Goal: Task Accomplishment & Management: Use online tool/utility

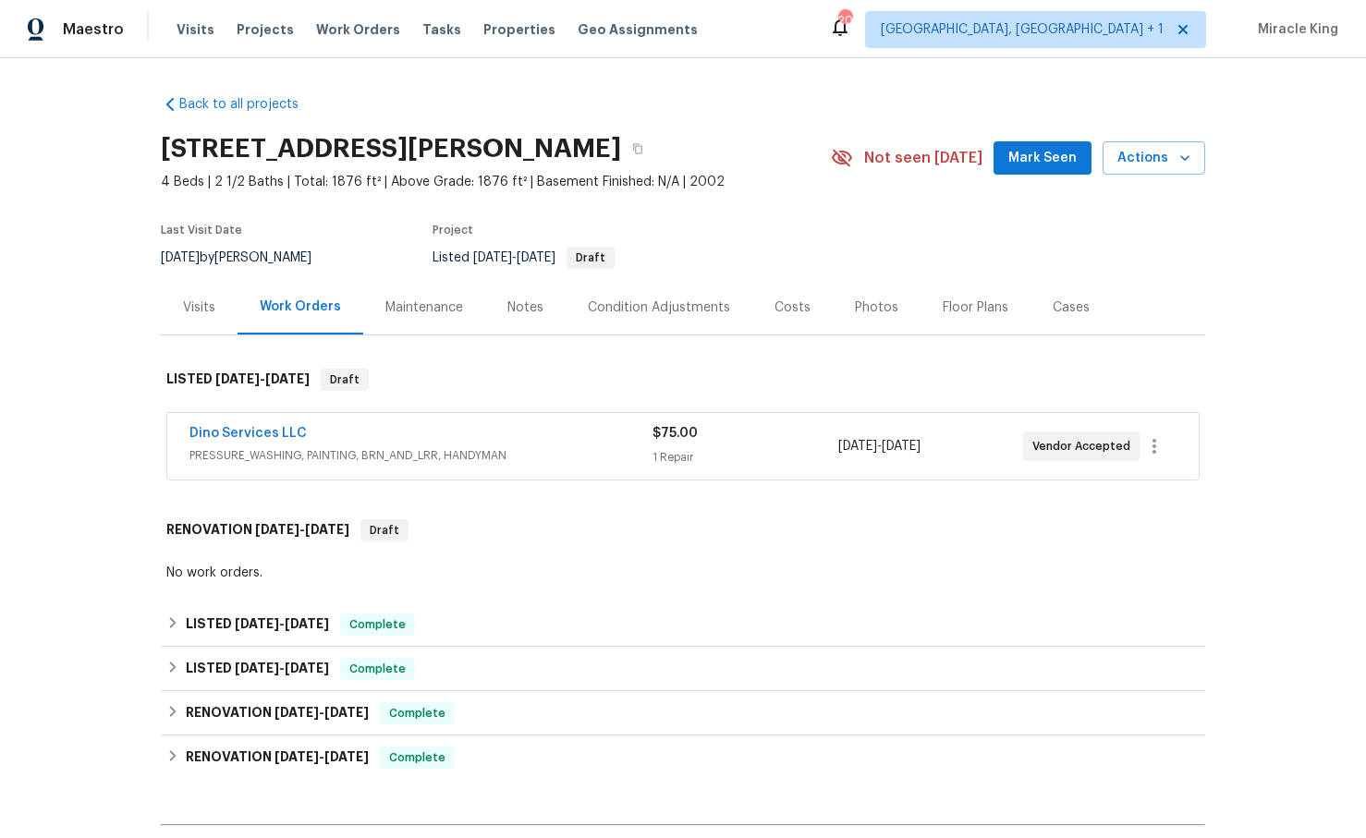
click at [204, 302] on div "Visits" at bounding box center [199, 308] width 32 height 18
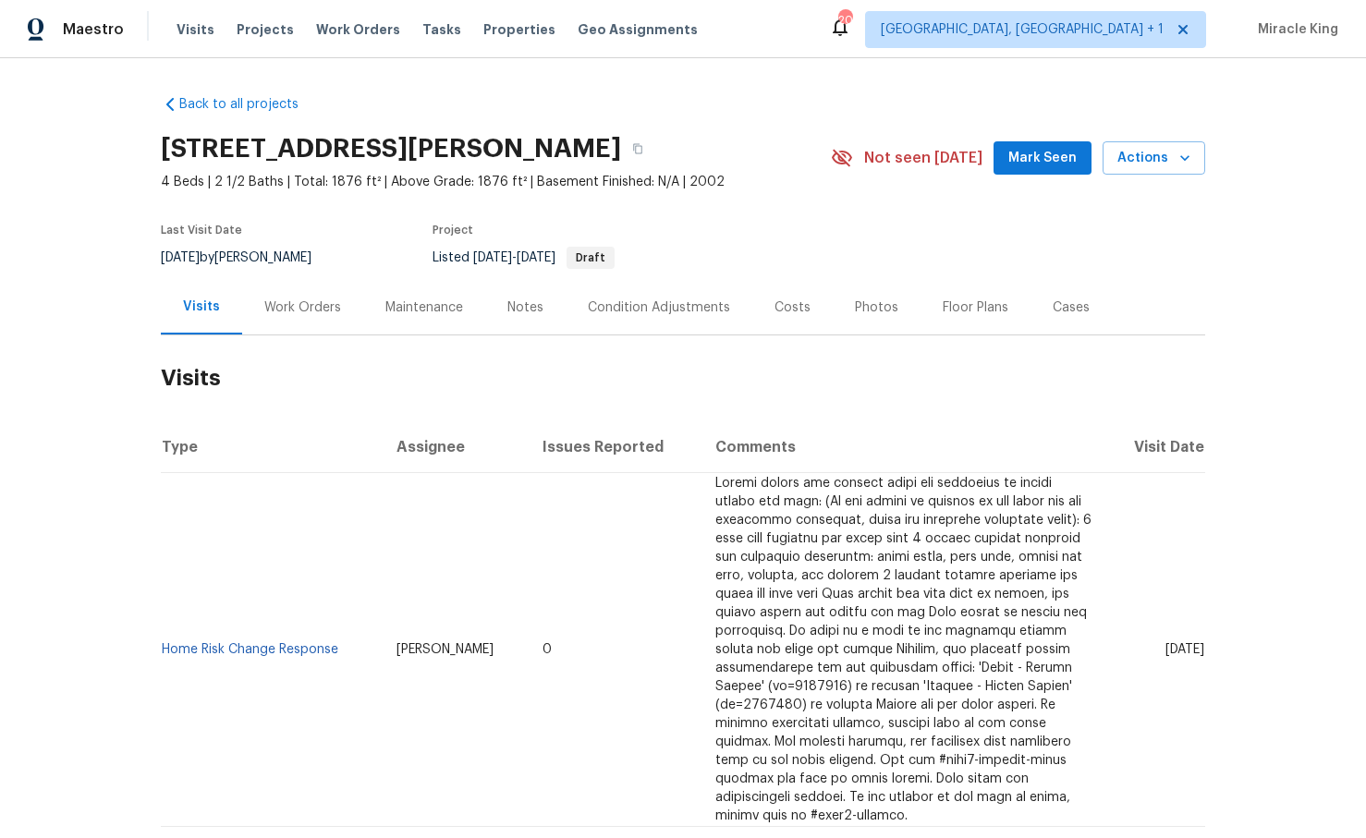
click at [715, 211] on section "[STREET_ADDRESS][PERSON_NAME][PERSON_NAME] 4 Beds | 2 1/2 Baths | Total: 1876 f…" at bounding box center [683, 202] width 1045 height 155
click at [1142, 154] on span "Actions" at bounding box center [1154, 158] width 73 height 23
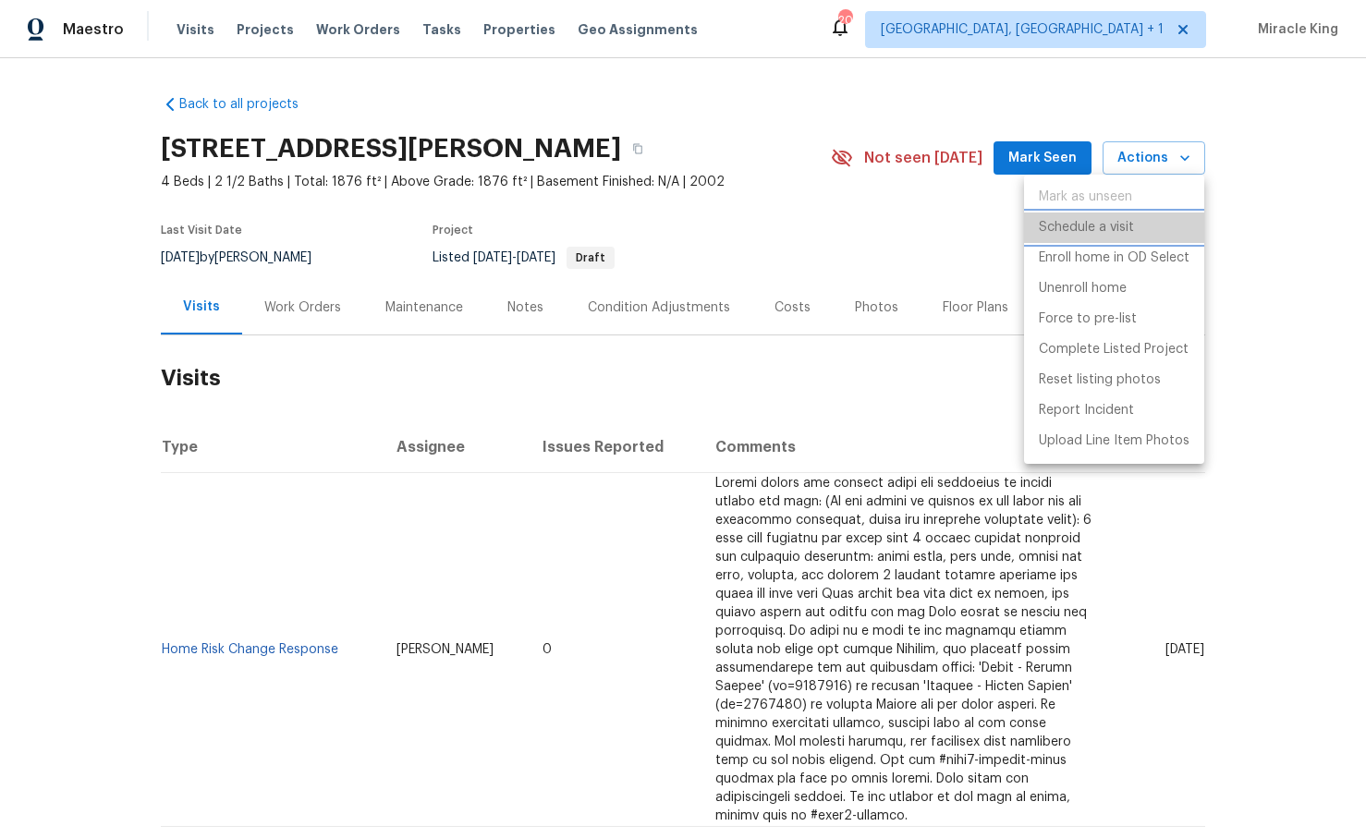
click at [1078, 239] on li "Schedule a visit" at bounding box center [1114, 228] width 180 height 31
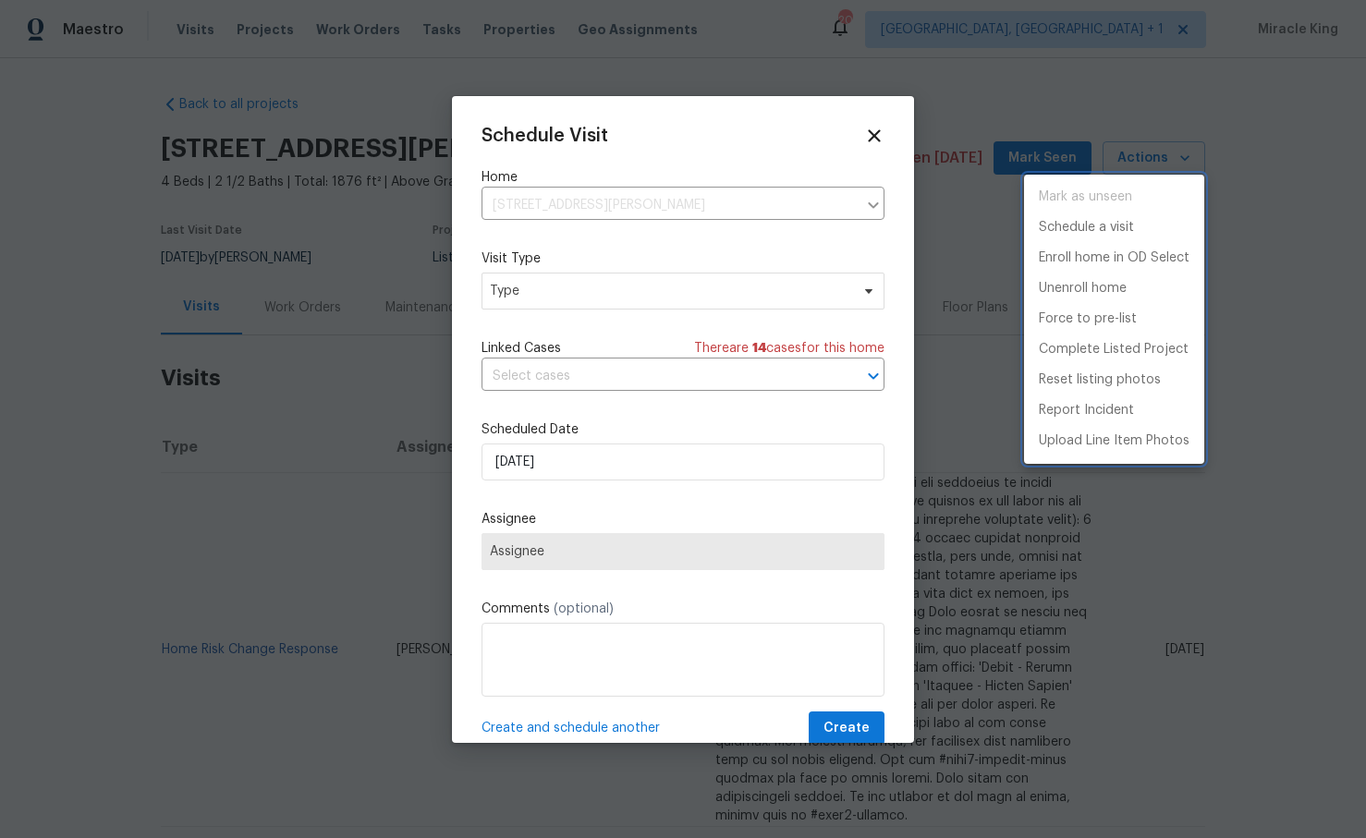
click at [596, 283] on div at bounding box center [683, 419] width 1366 height 838
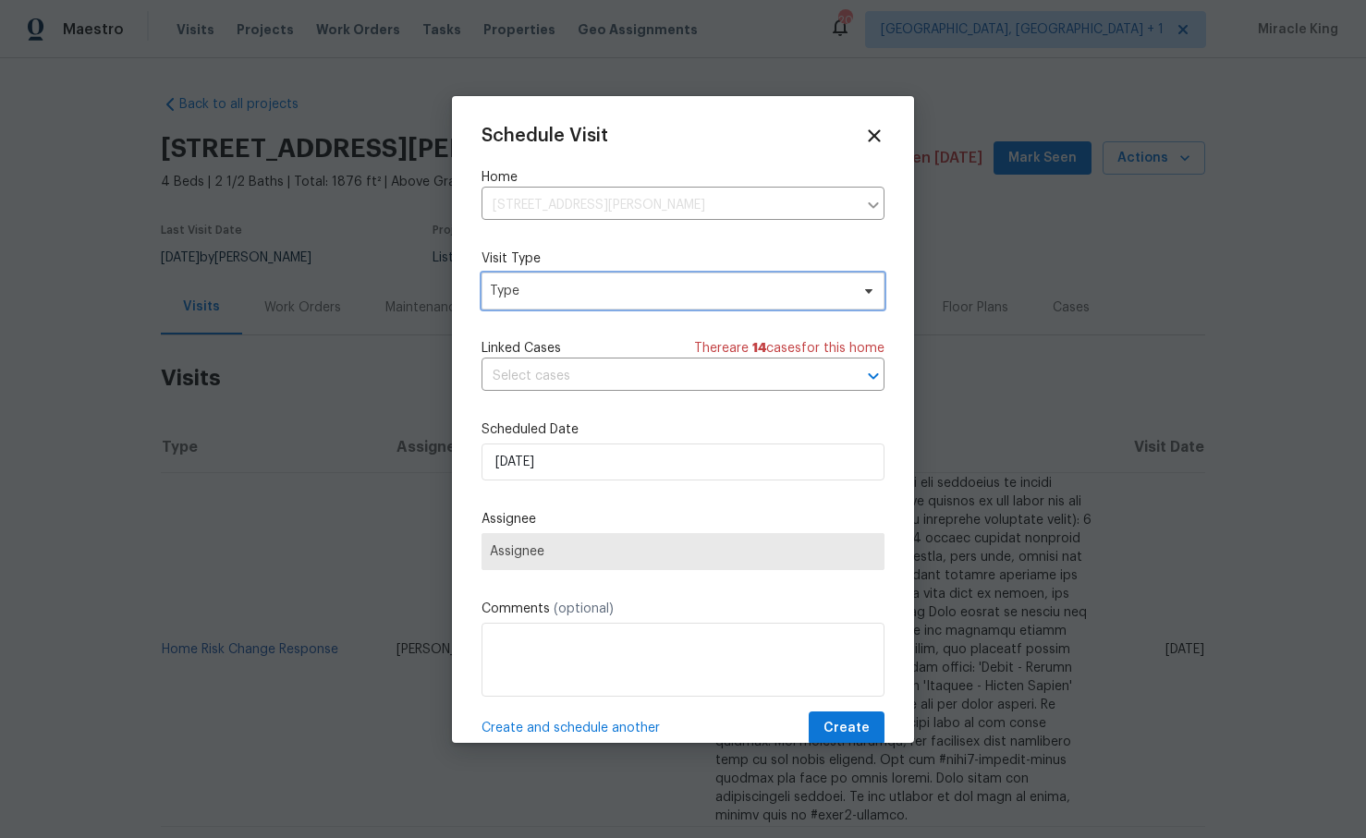
click at [582, 302] on span "Type" at bounding box center [683, 291] width 403 height 37
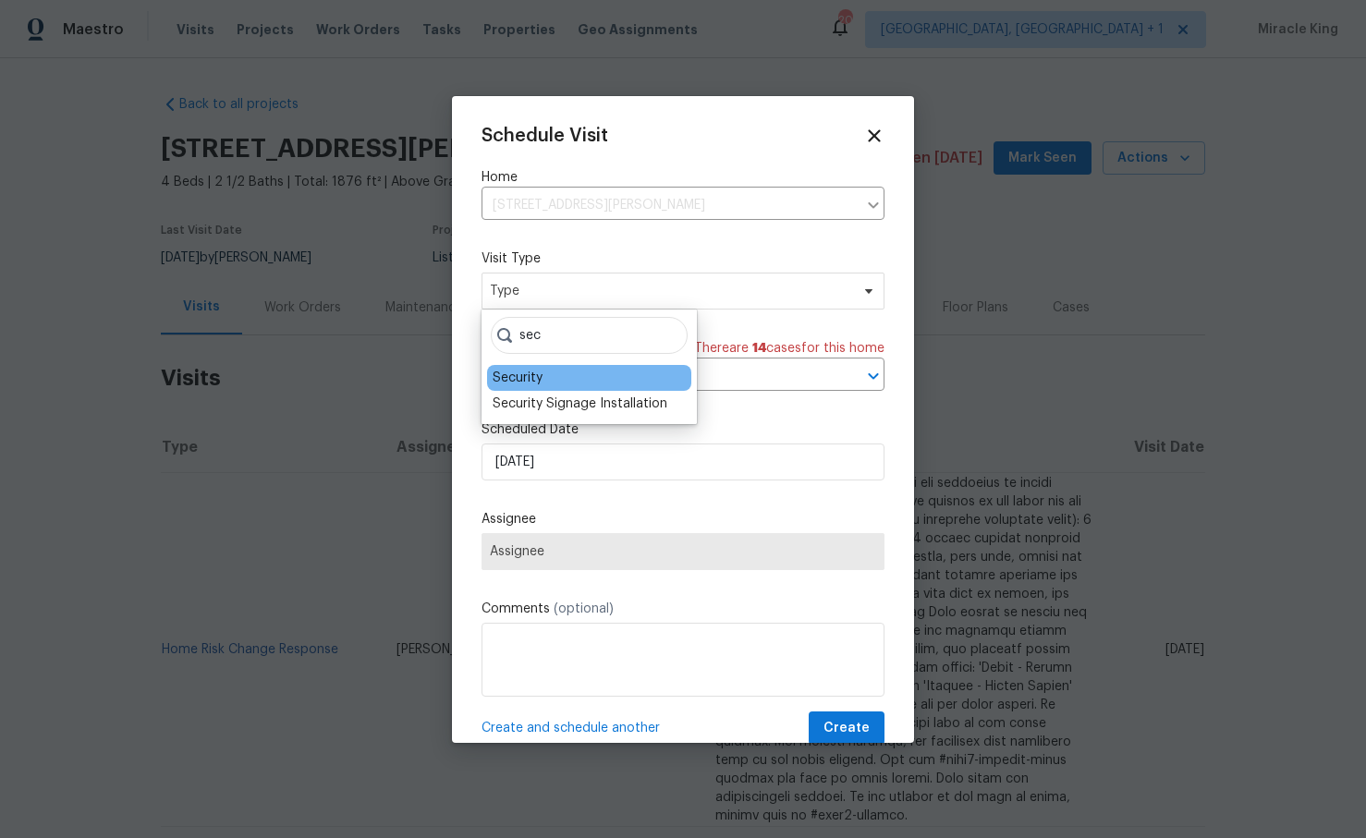
type input "sec"
click at [542, 373] on div "Security" at bounding box center [518, 378] width 50 height 18
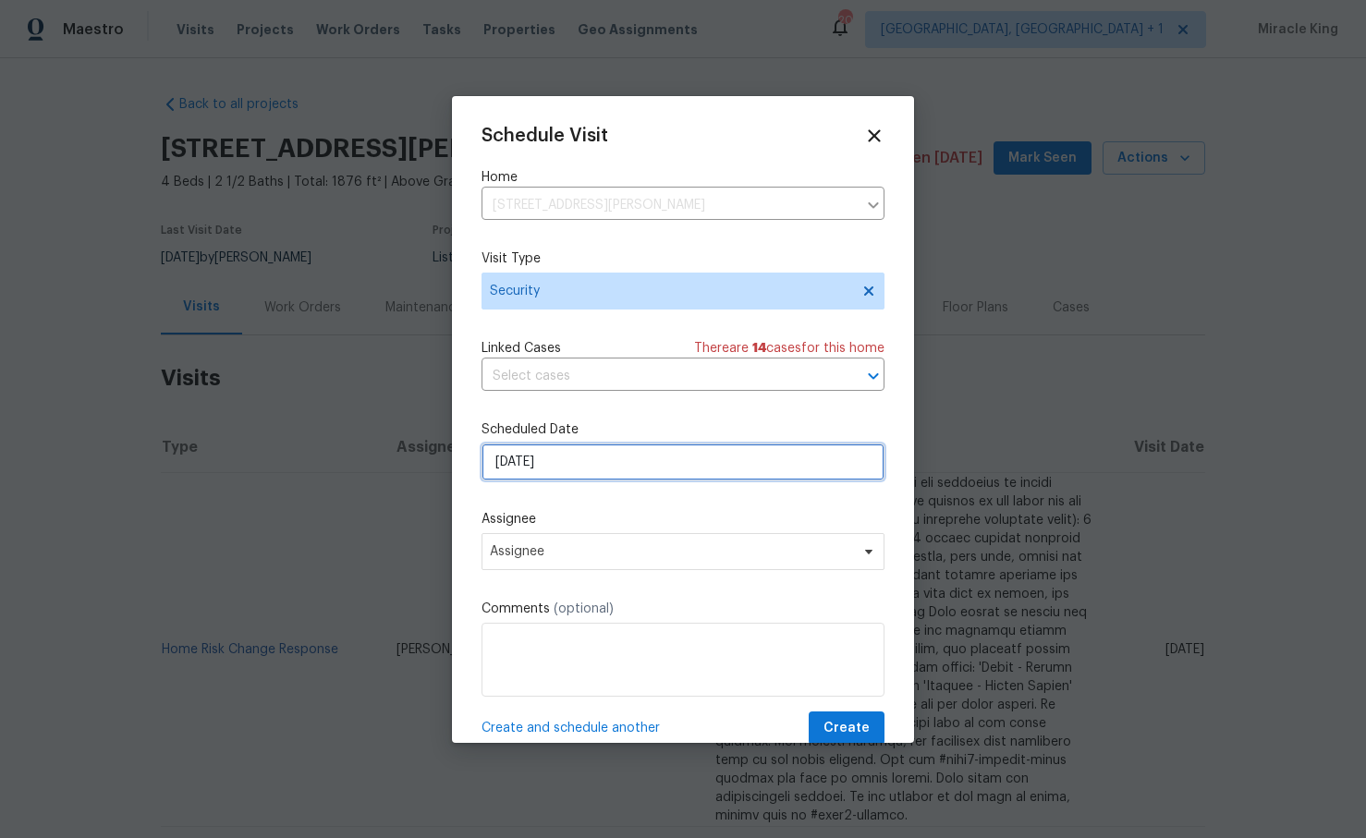
click at [522, 473] on input "[DATE]" at bounding box center [683, 462] width 403 height 37
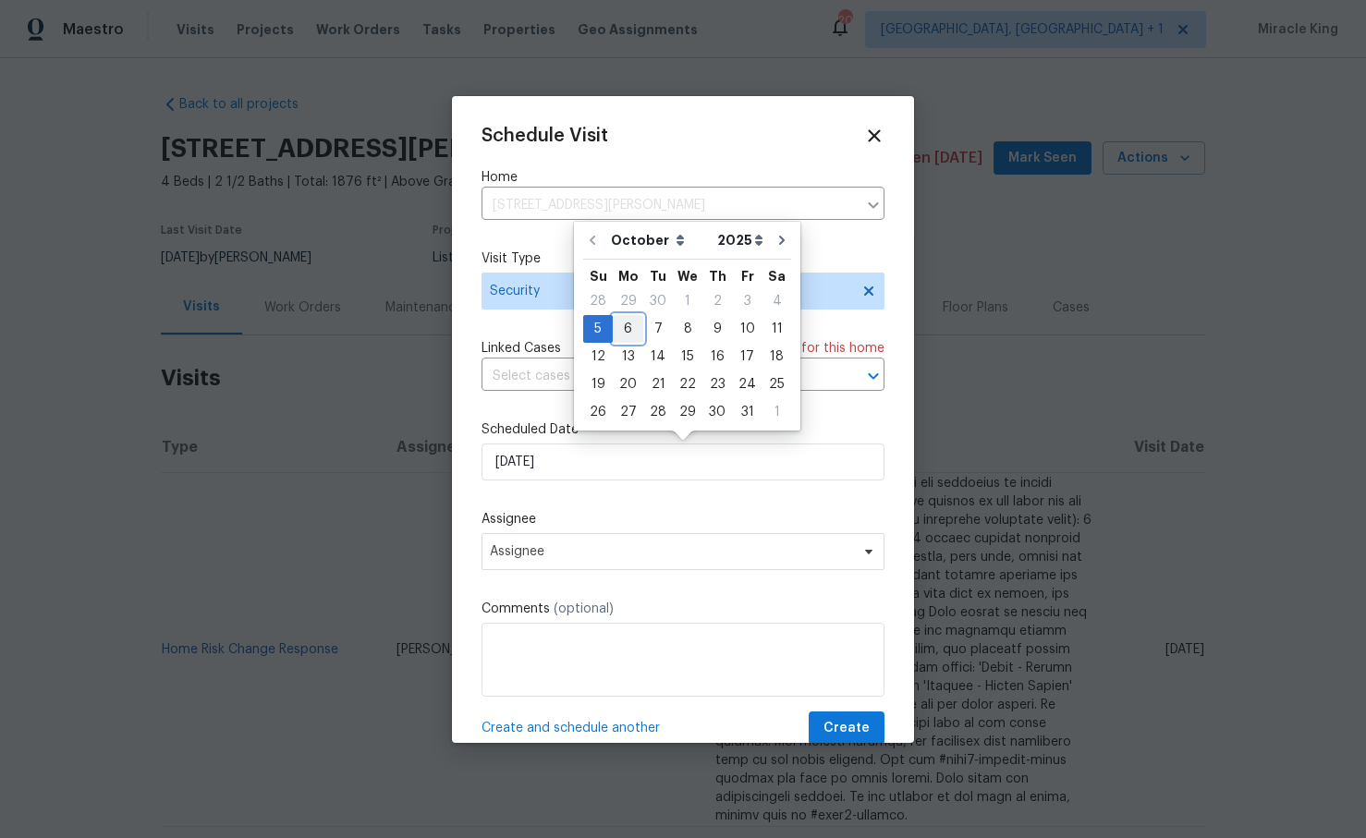
click at [621, 331] on div "6" at bounding box center [628, 329] width 31 height 26
type input "[DATE]"
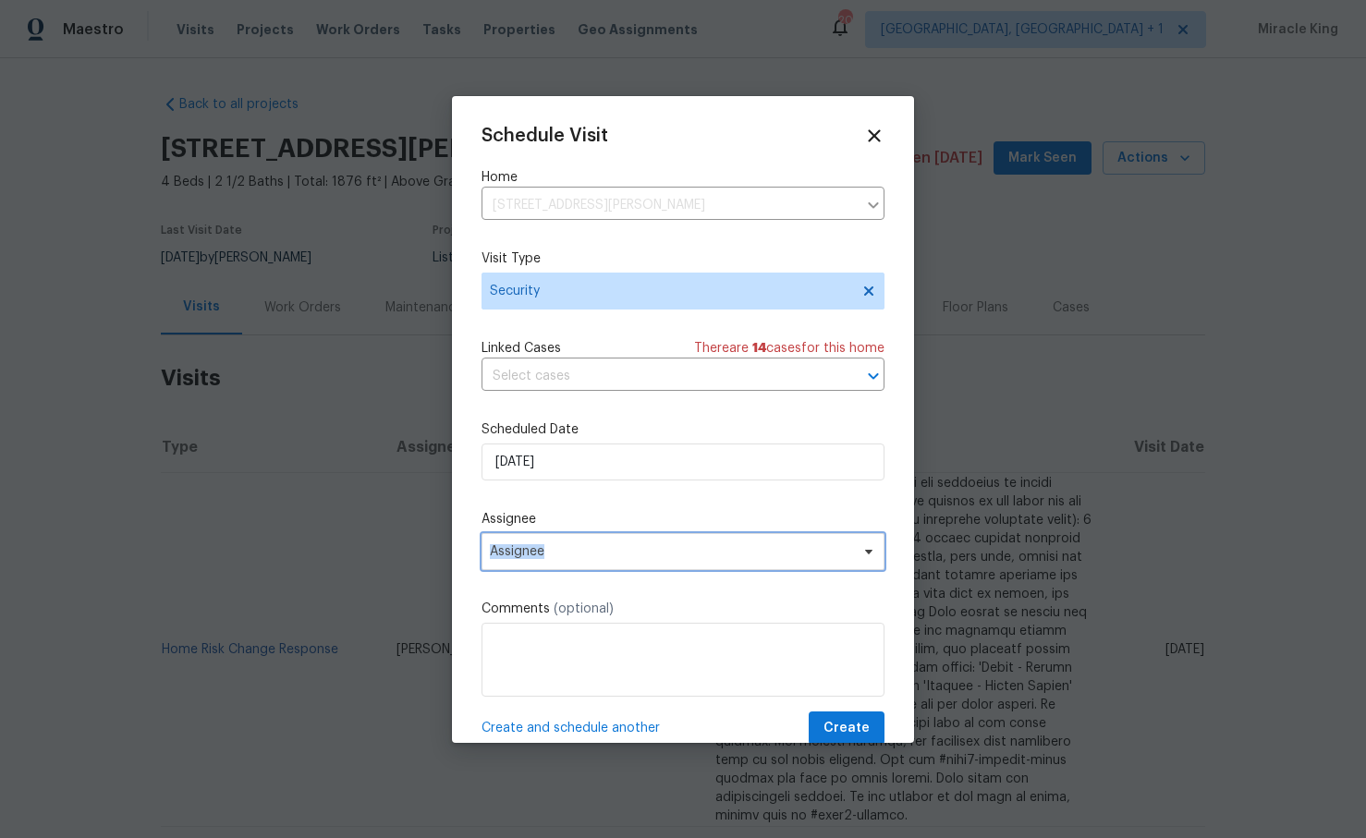
click at [545, 545] on span "Assignee" at bounding box center [671, 551] width 362 height 15
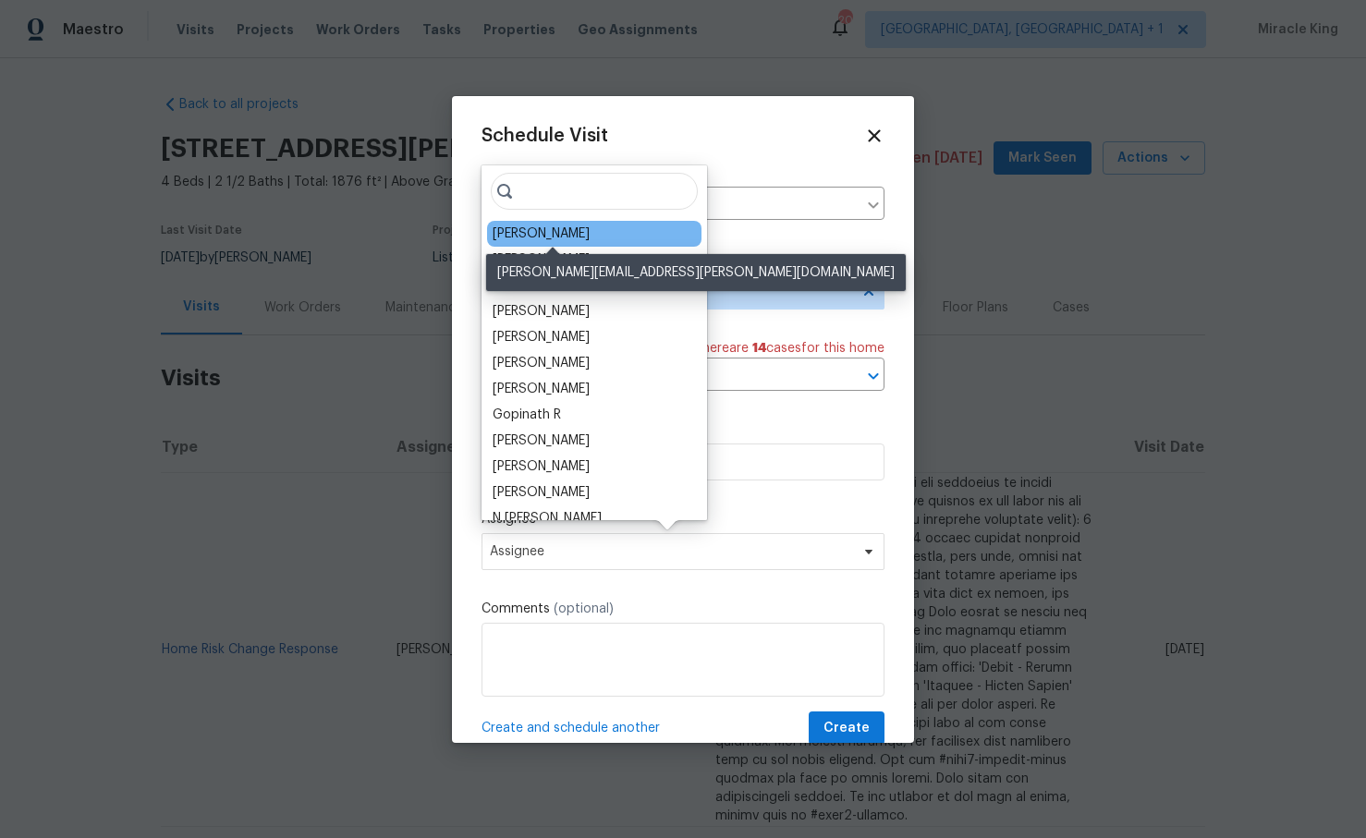
click at [563, 238] on div "[PERSON_NAME]" at bounding box center [541, 234] width 97 height 18
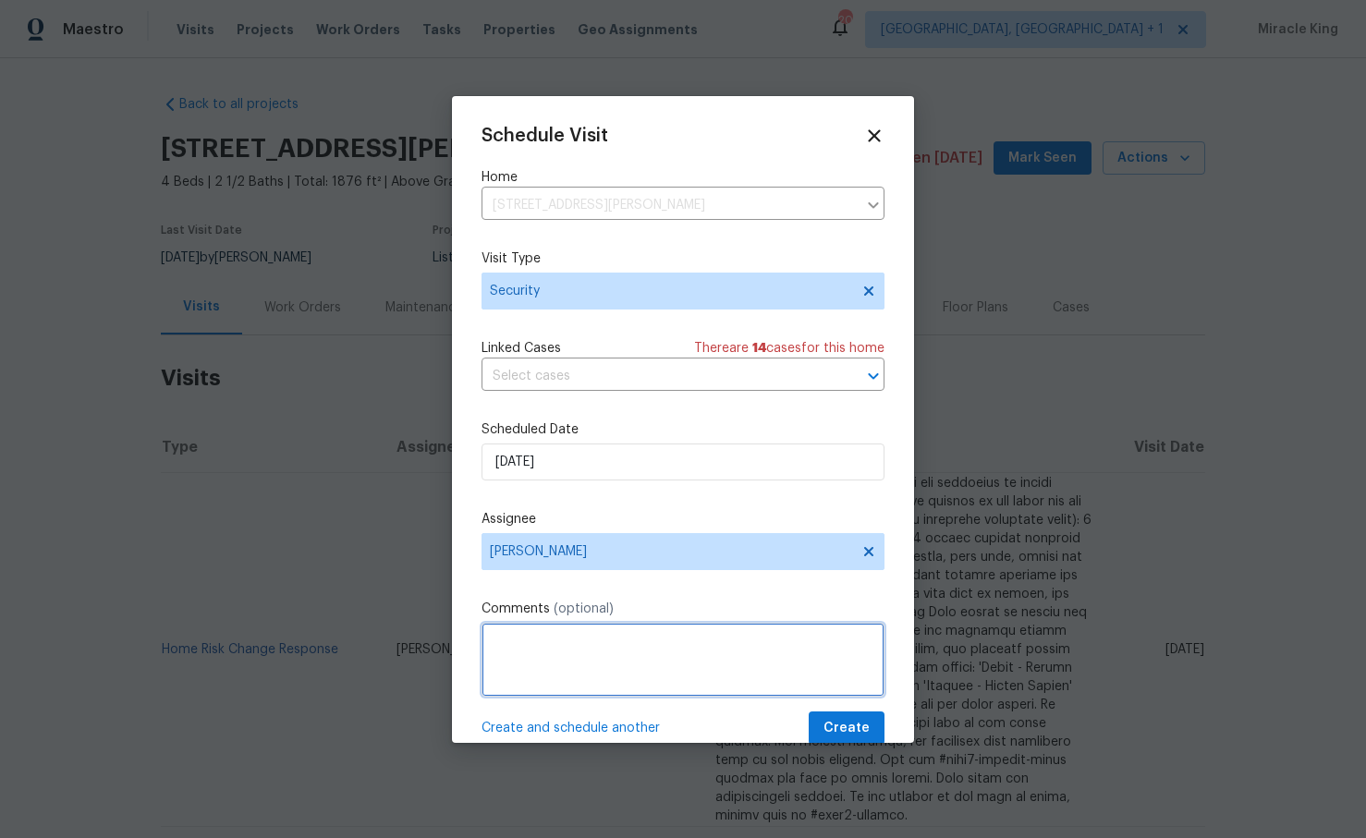
click at [564, 636] on textarea at bounding box center [683, 660] width 403 height 74
click at [621, 638] on textarea "Front door wont lock please secure home to avoid rental scams" at bounding box center [683, 660] width 403 height 74
click at [658, 643] on textarea "Front door wont lock please secure home to avoid rental scams" at bounding box center [683, 660] width 403 height 74
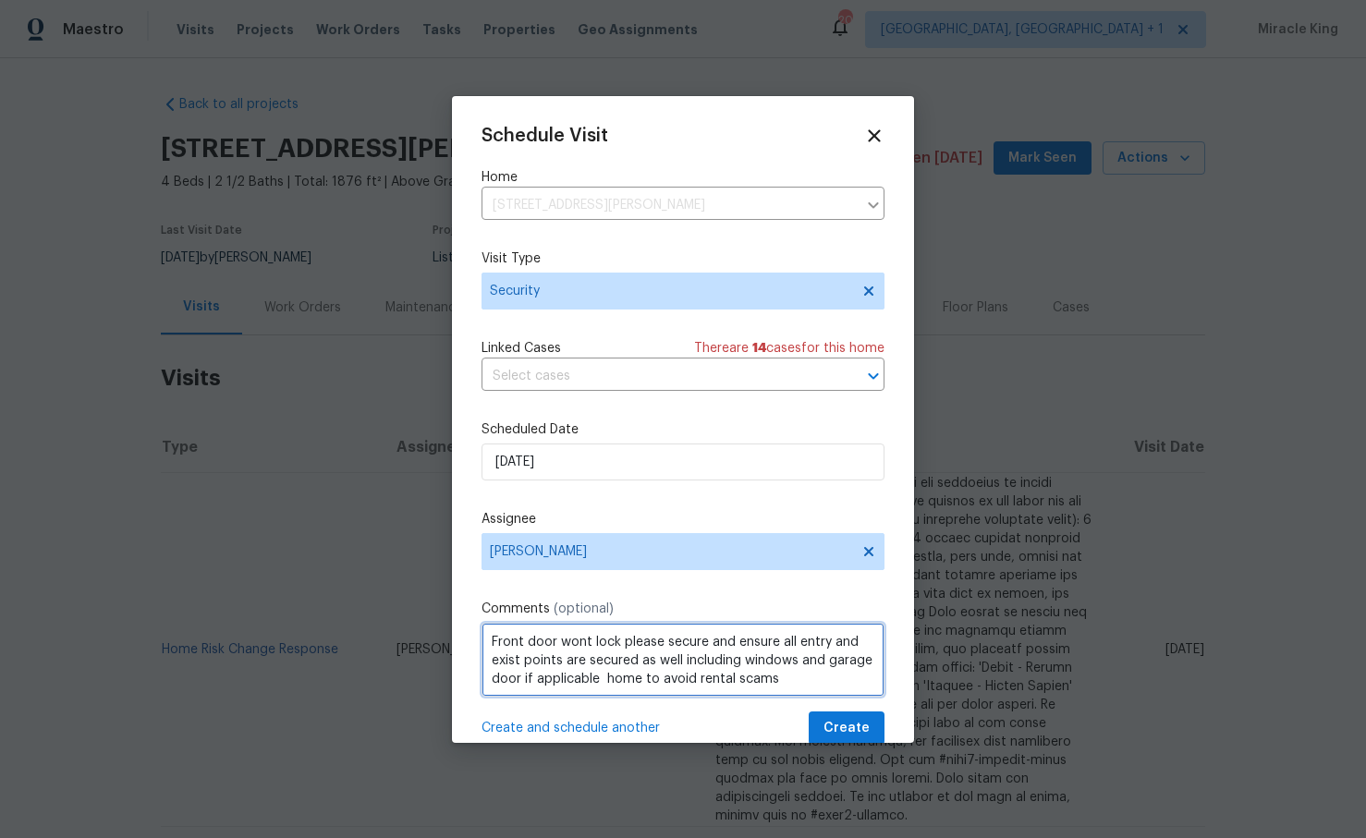
click at [623, 678] on textarea "Front door wont lock please secure and ensure all entry and exist points are se…" at bounding box center [683, 660] width 403 height 74
type textarea "Front door wont lock please secure and ensure all entry and exist points are se…"
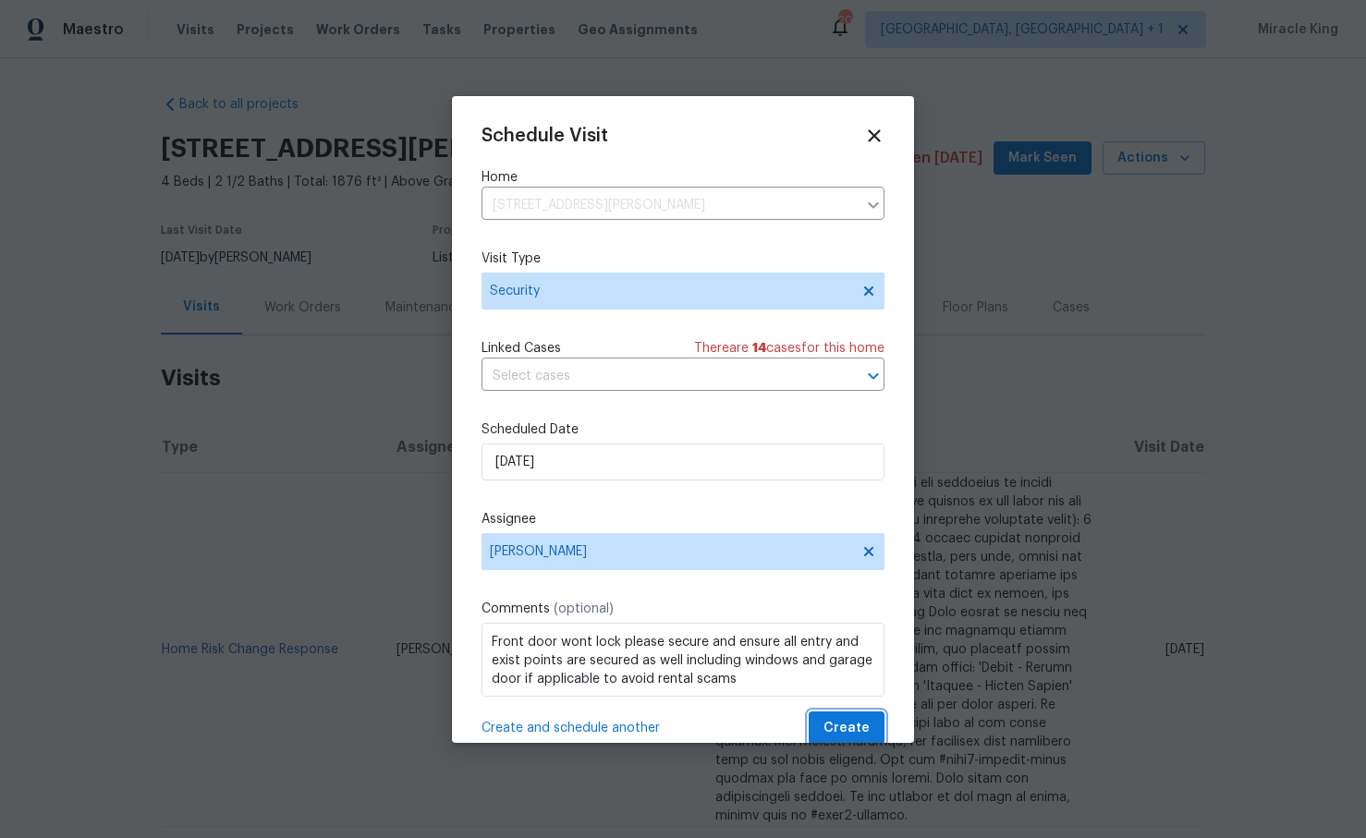
click at [836, 727] on span "Create" at bounding box center [847, 728] width 46 height 23
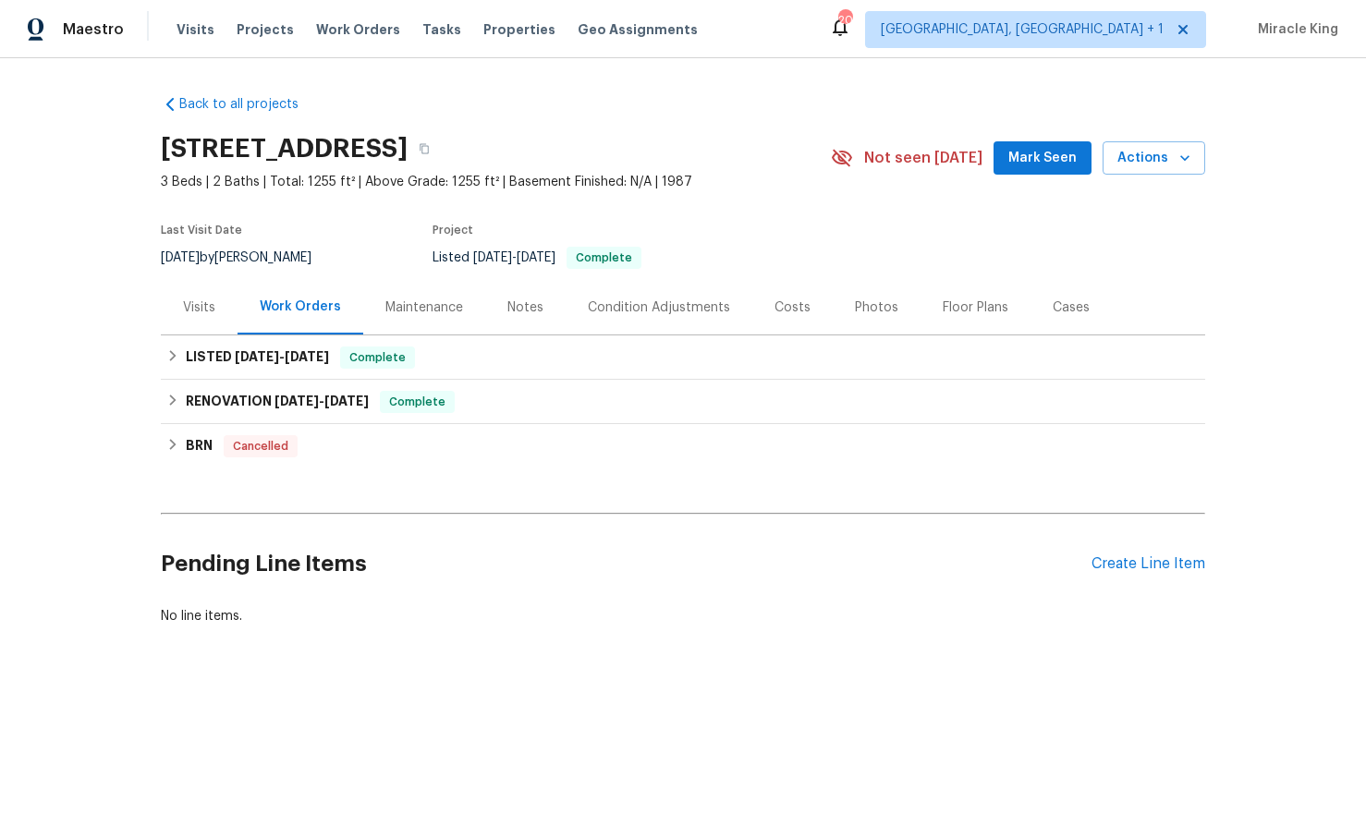
click at [201, 306] on div "Visits" at bounding box center [199, 308] width 32 height 18
click at [214, 301] on div "Visits" at bounding box center [199, 308] width 32 height 18
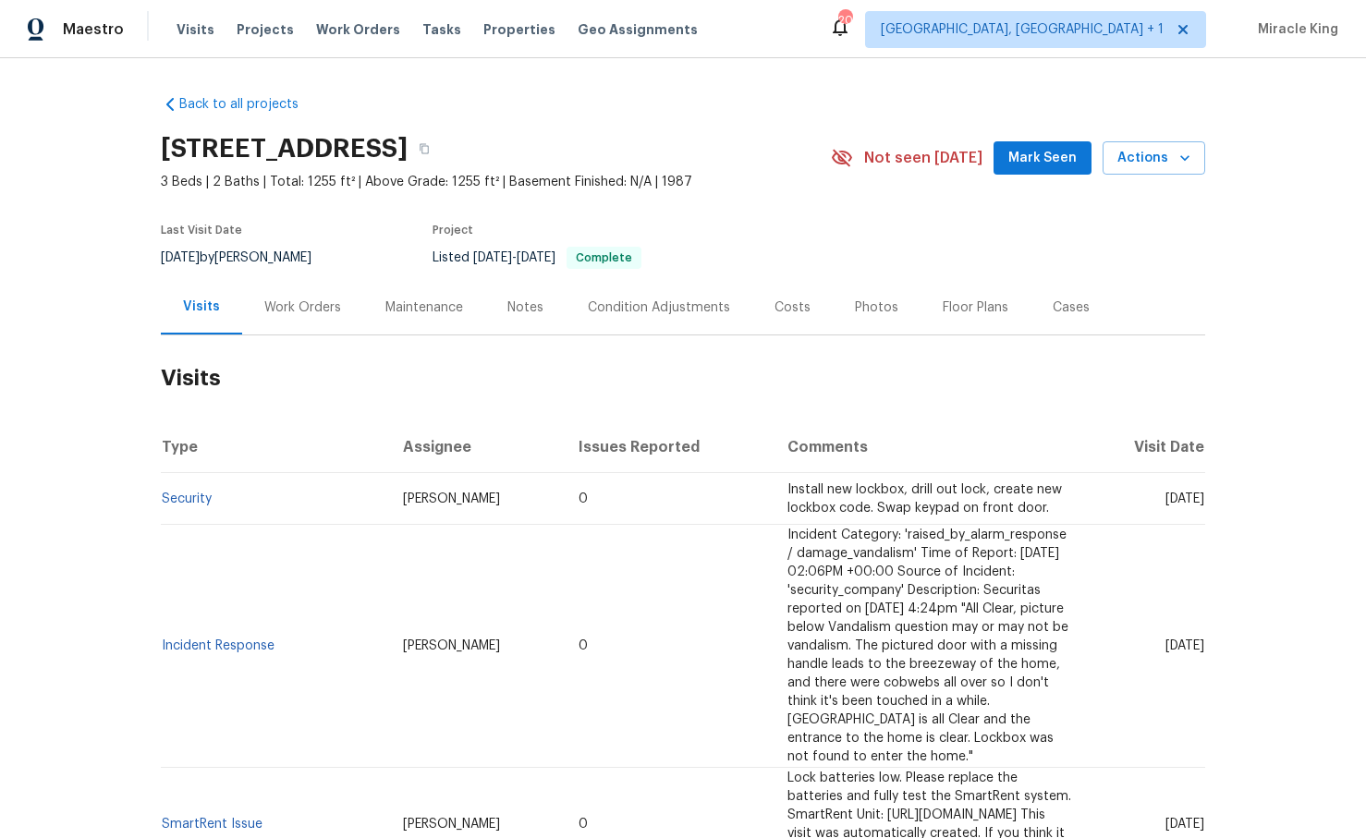
click at [1166, 182] on div "7850 Park North Bnd, Indianapolis, IN 46260 3 Beds | 2 Baths | Total: 1255 ft² …" at bounding box center [683, 158] width 1045 height 67
click at [1166, 165] on span "Actions" at bounding box center [1154, 158] width 73 height 23
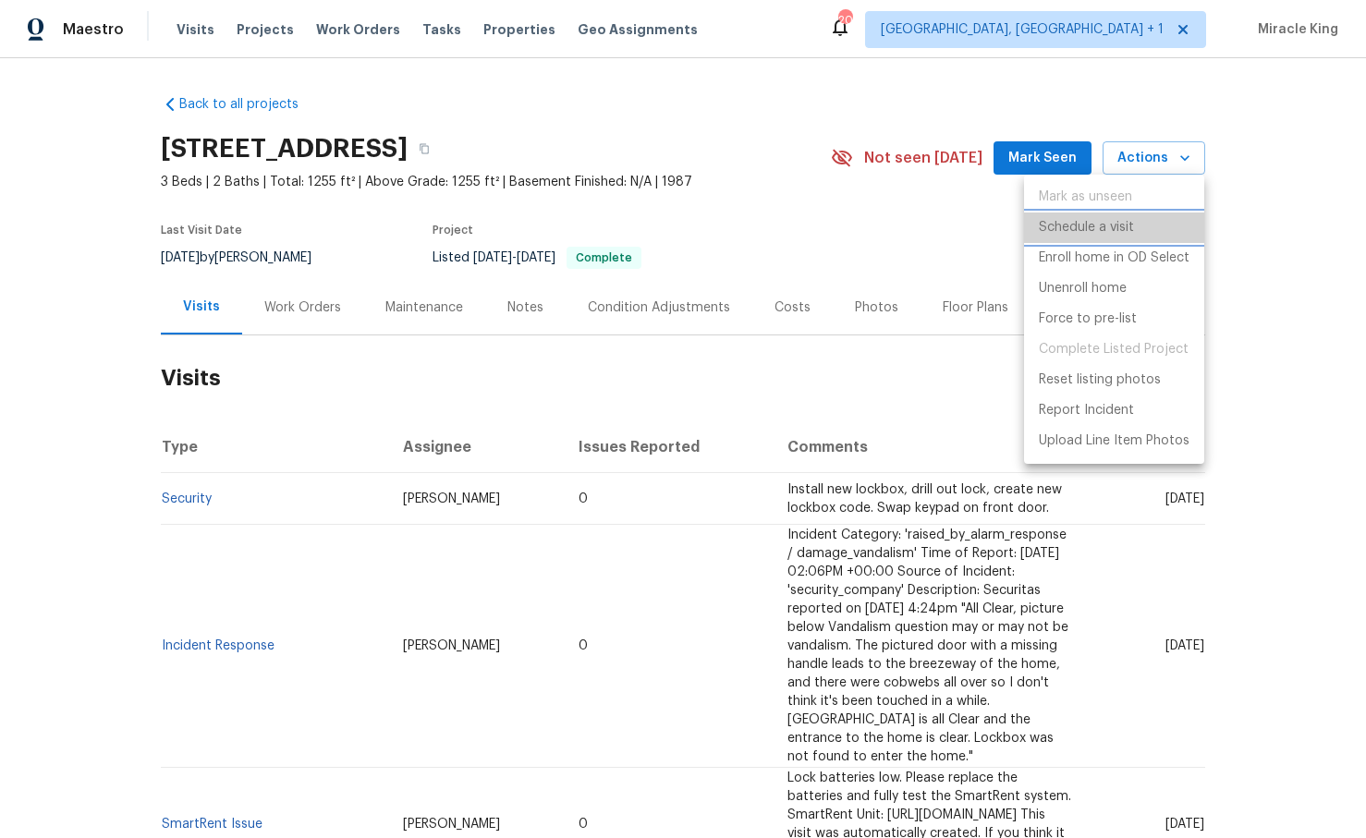
click at [1095, 236] on p "Schedule a visit" at bounding box center [1086, 227] width 95 height 19
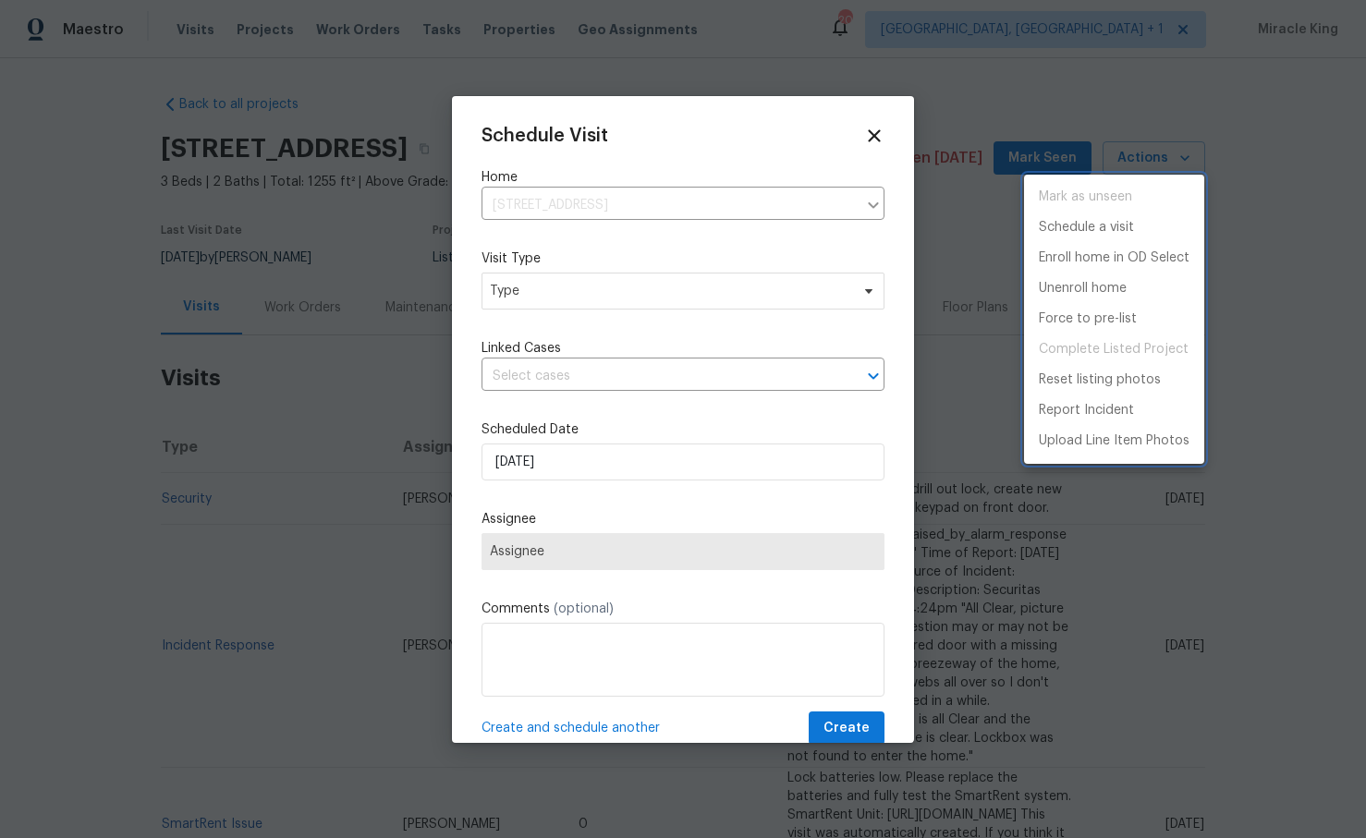
click at [716, 297] on div at bounding box center [683, 419] width 1366 height 838
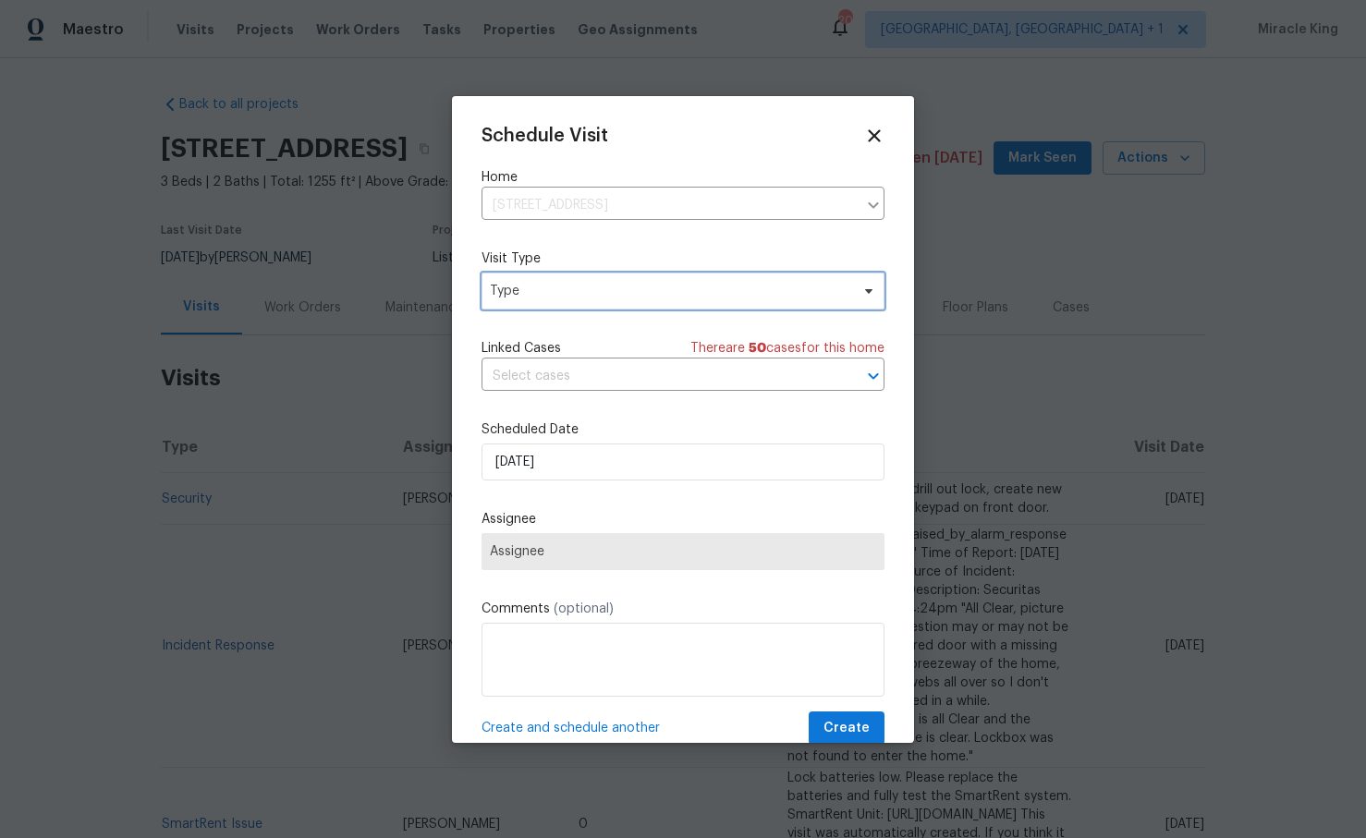
click at [686, 287] on span "Type" at bounding box center [670, 291] width 360 height 18
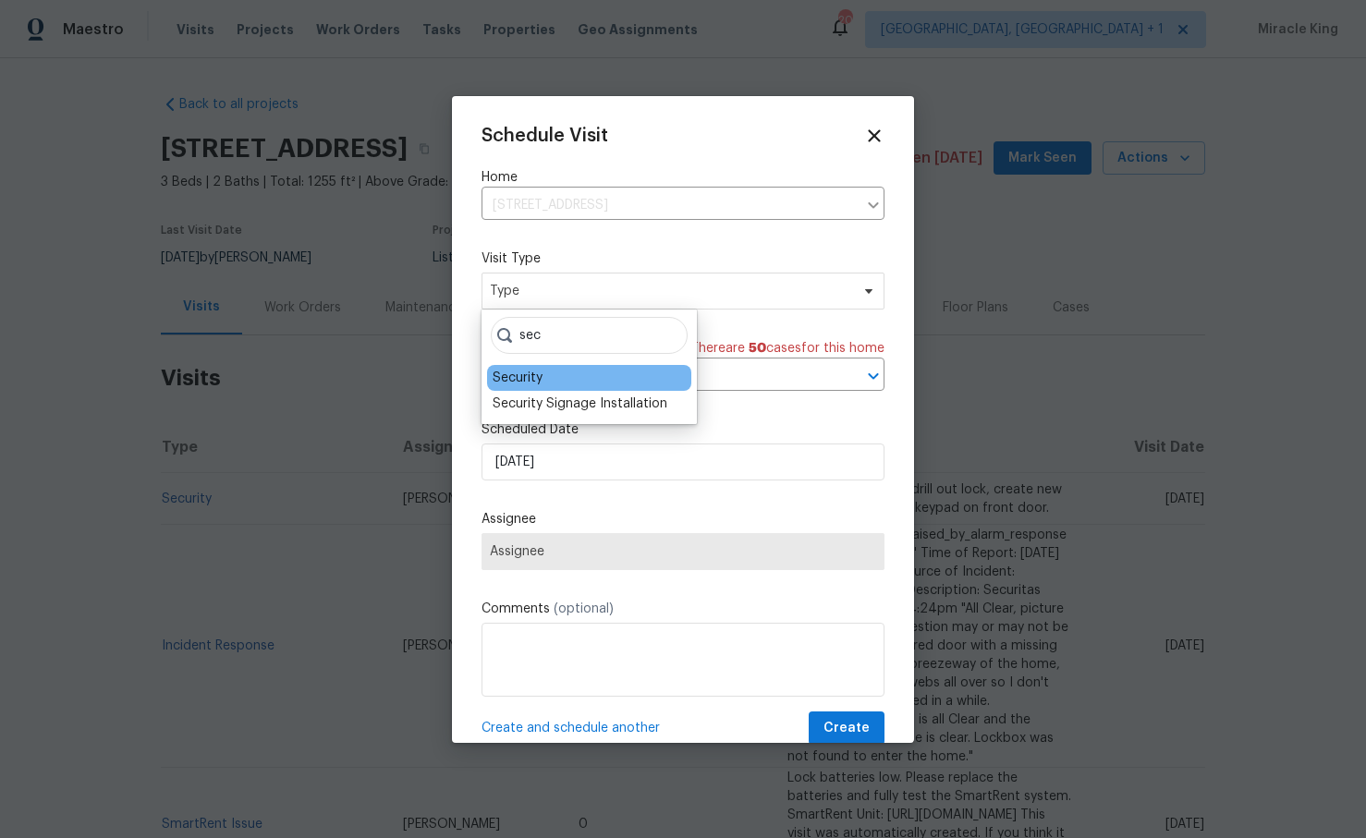
type input "sec"
click at [529, 378] on div "Security" at bounding box center [518, 378] width 50 height 18
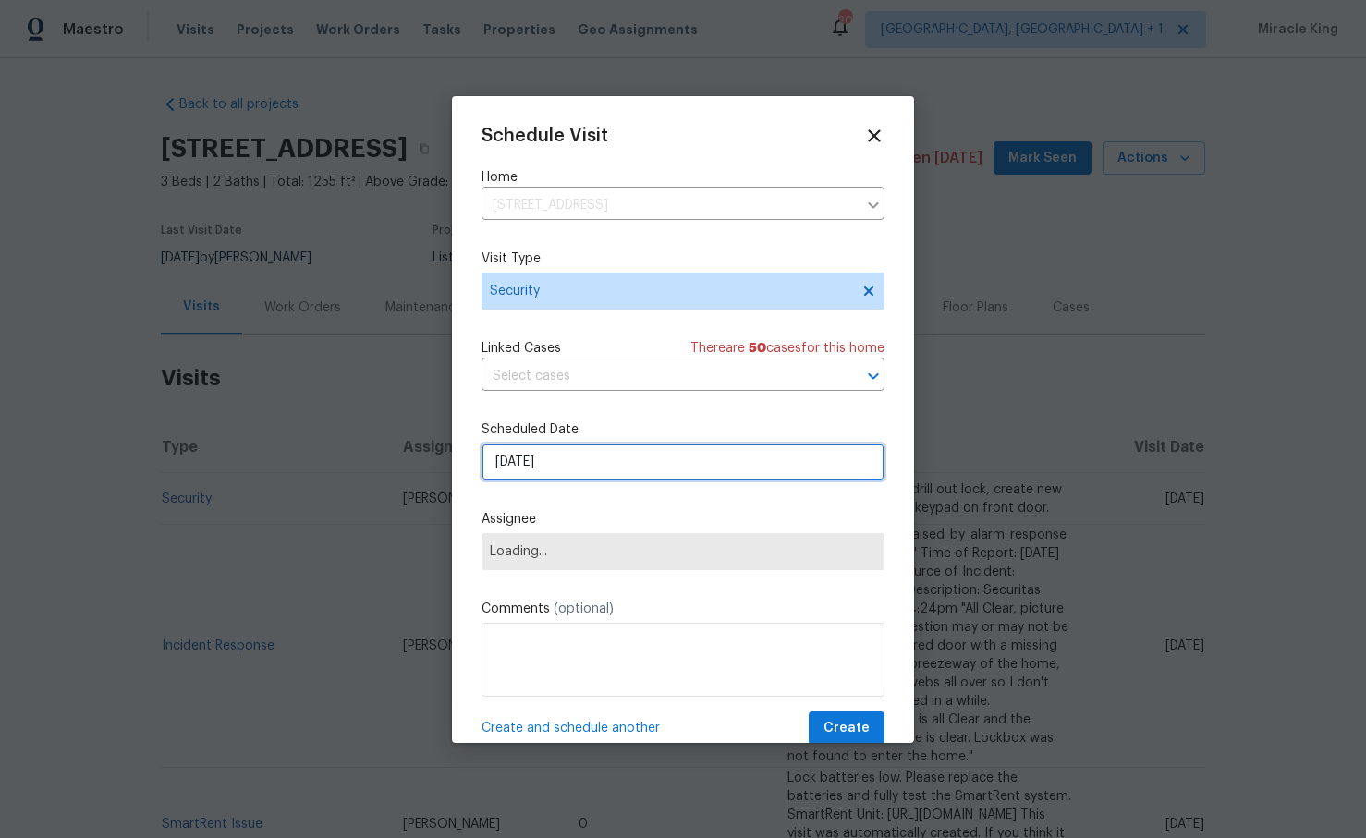
click at [526, 456] on input "[DATE]" at bounding box center [683, 462] width 403 height 37
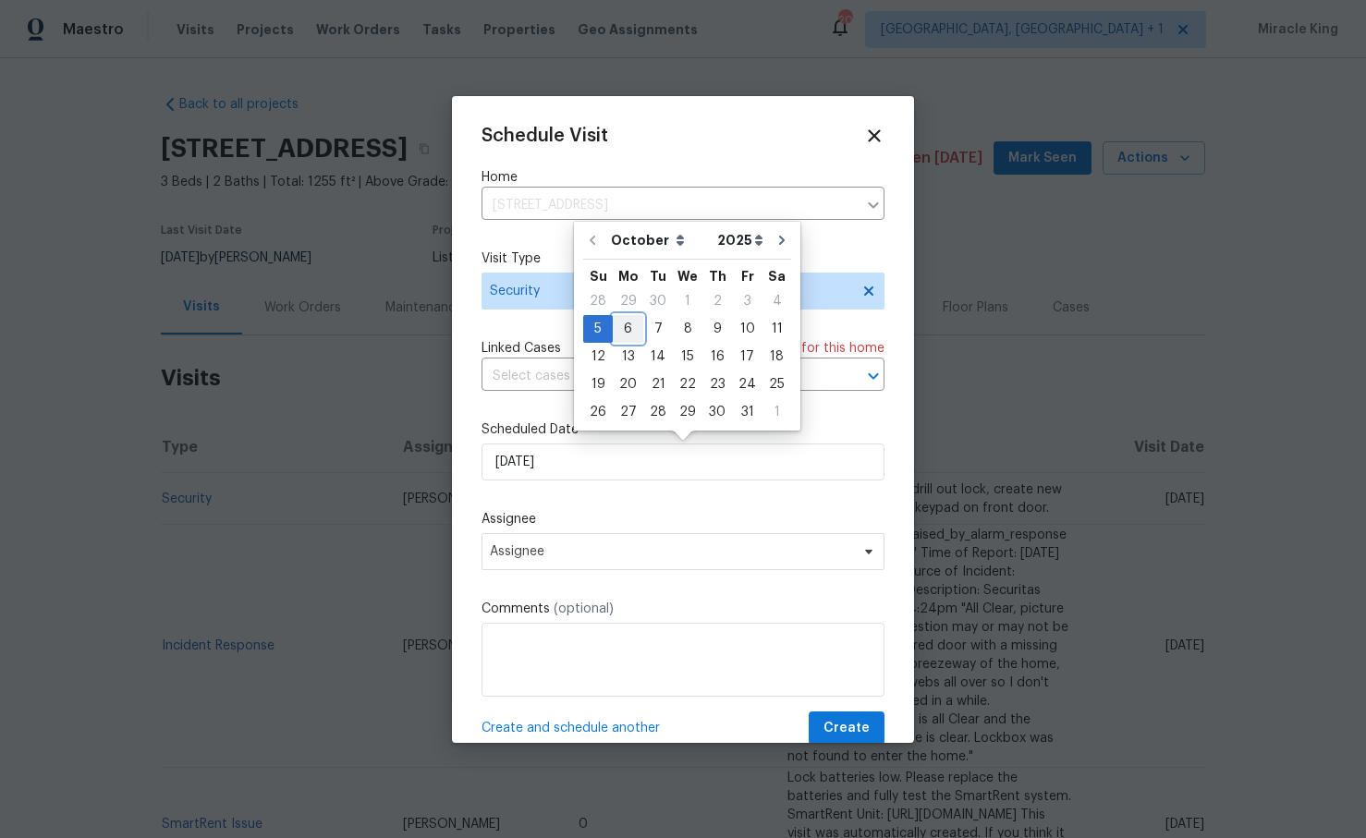
click at [629, 341] on div "6" at bounding box center [628, 329] width 31 height 26
type input "[DATE]"
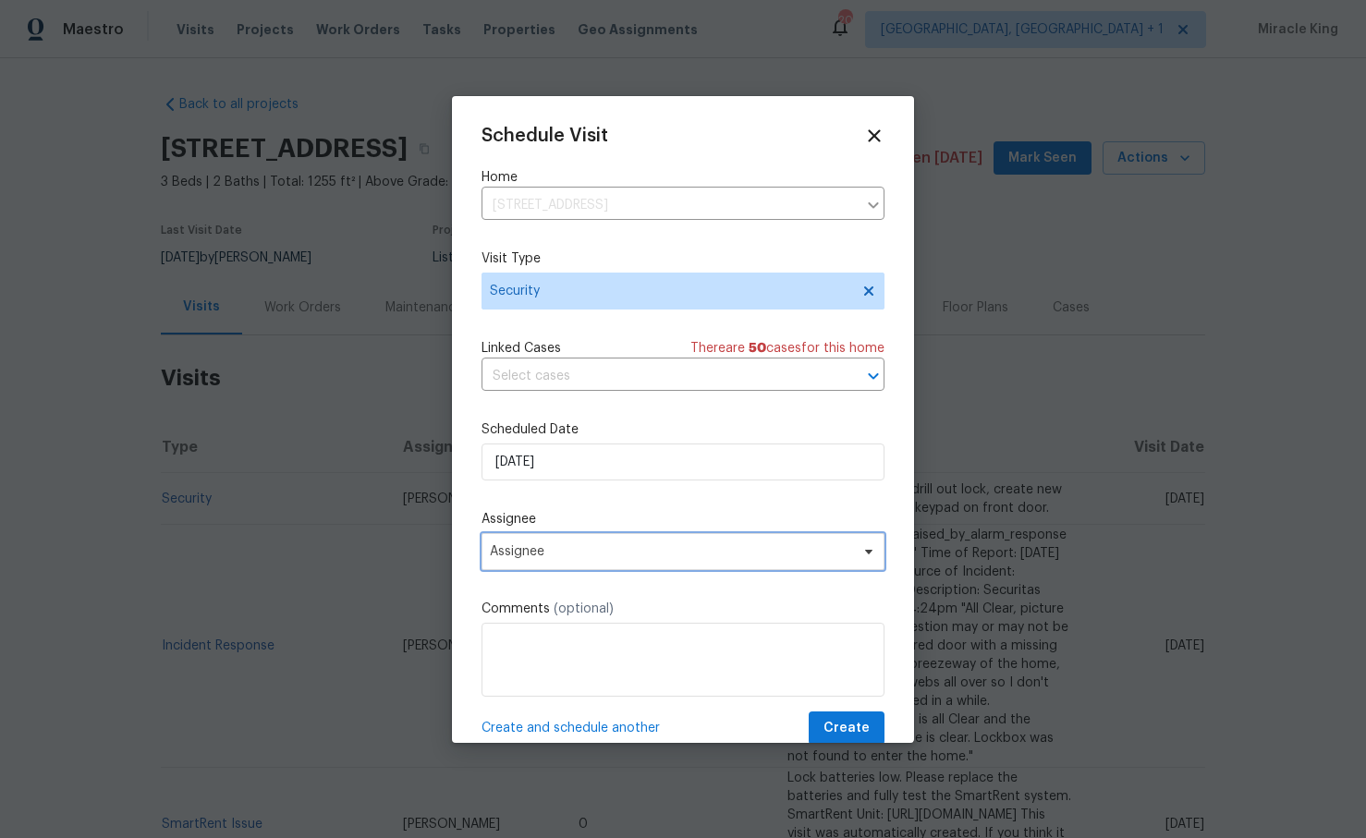
click at [564, 560] on span "Assignee" at bounding box center [683, 551] width 403 height 37
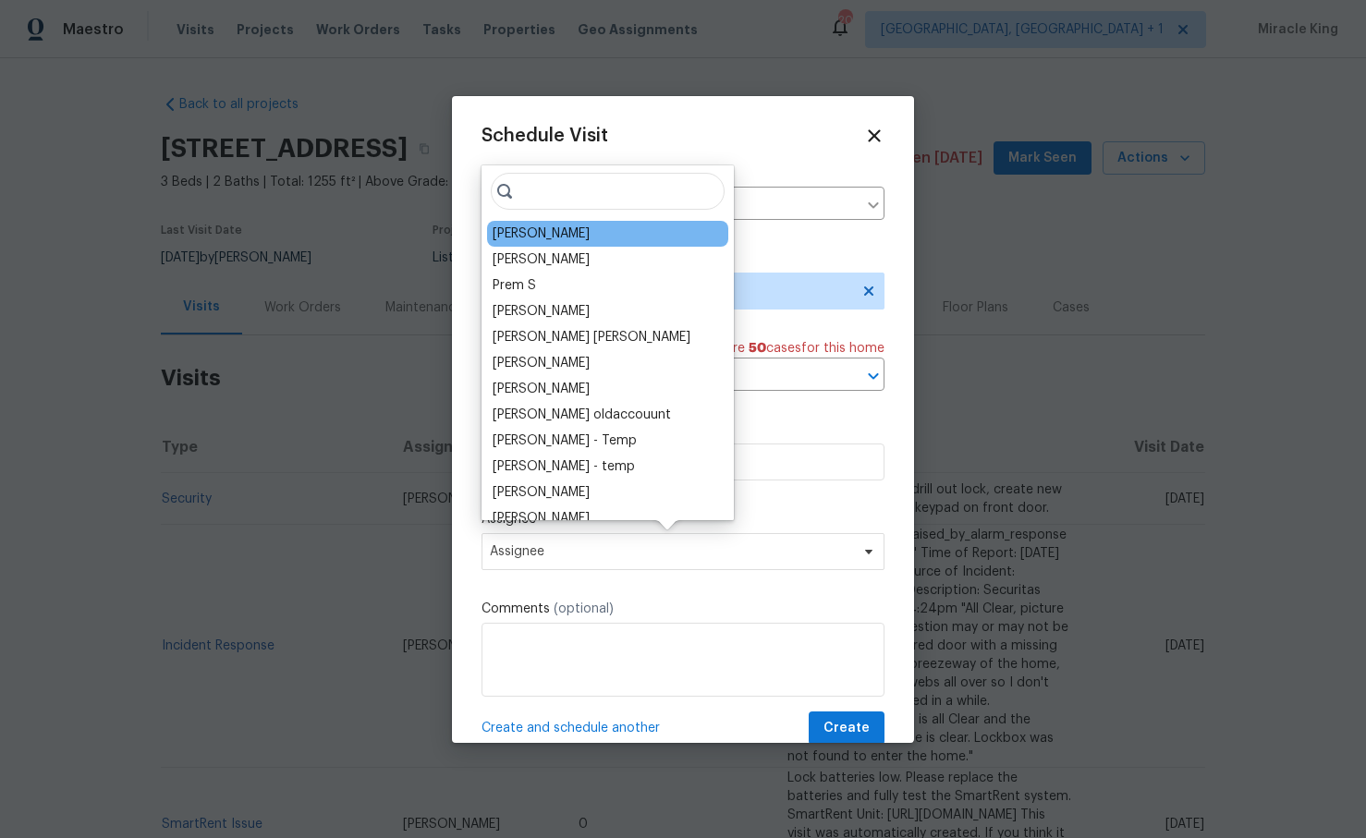
click at [570, 239] on div "Isaul Martinez" at bounding box center [541, 234] width 97 height 18
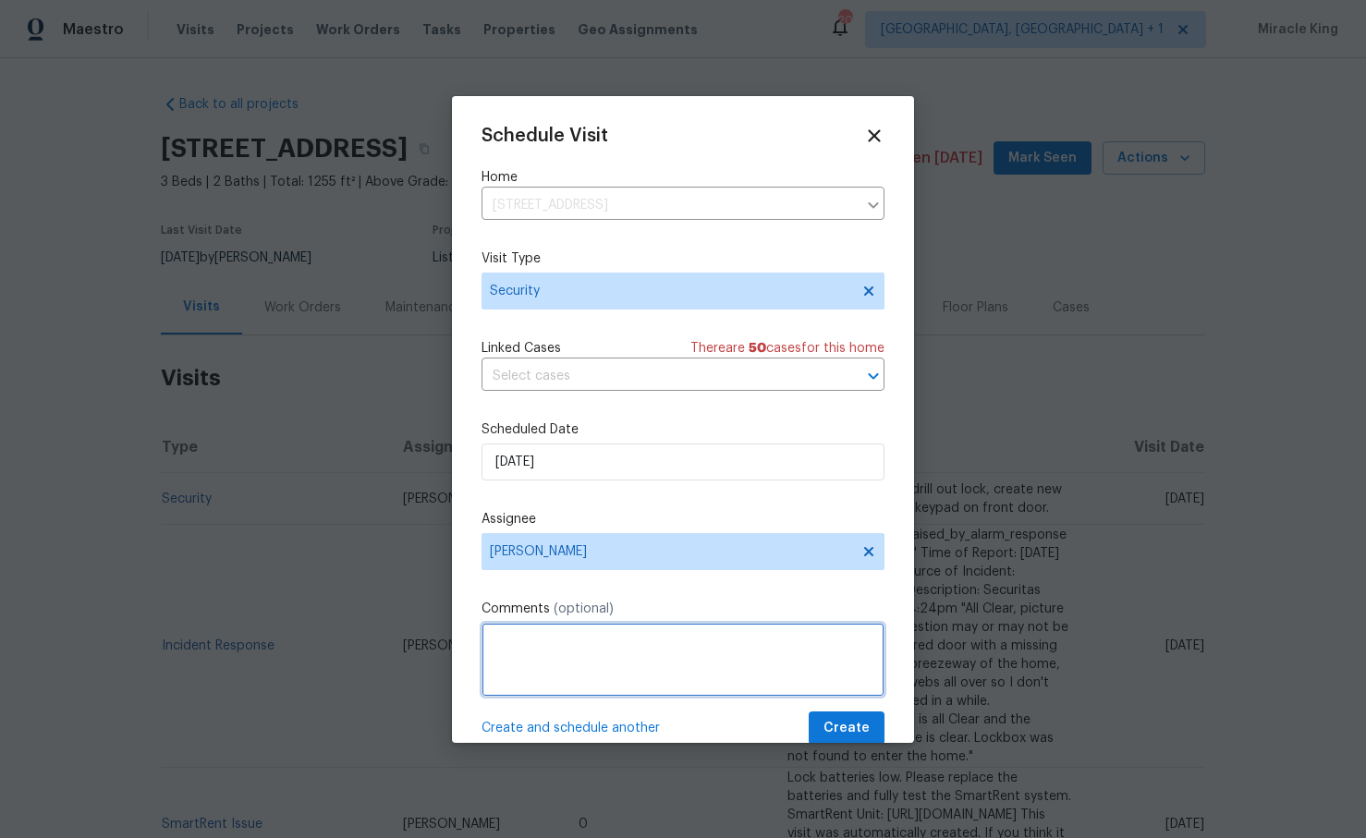
click at [555, 670] on textarea at bounding box center [683, 660] width 403 height 74
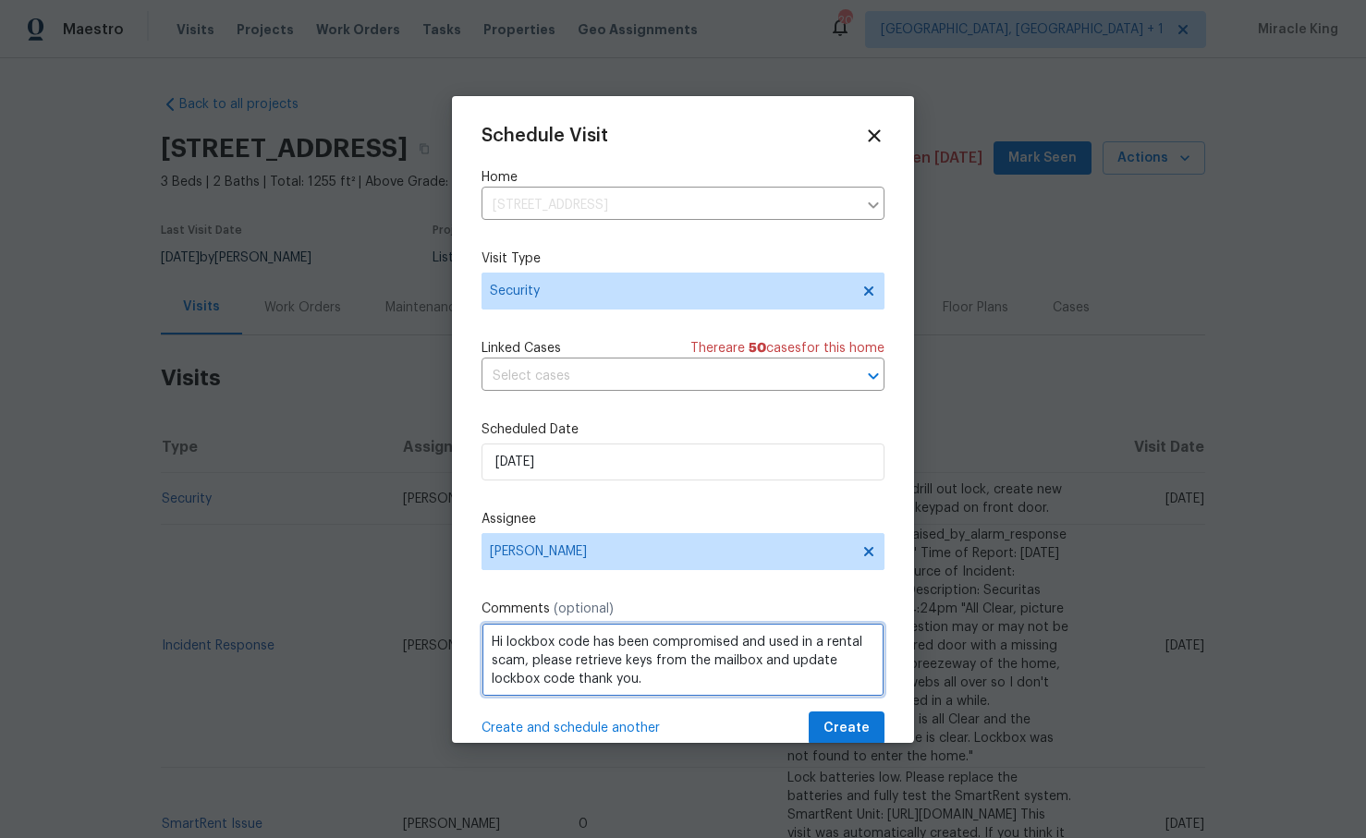
type textarea "Hi lockbox code has been compromised and used in a rental scam, please retrieve…"
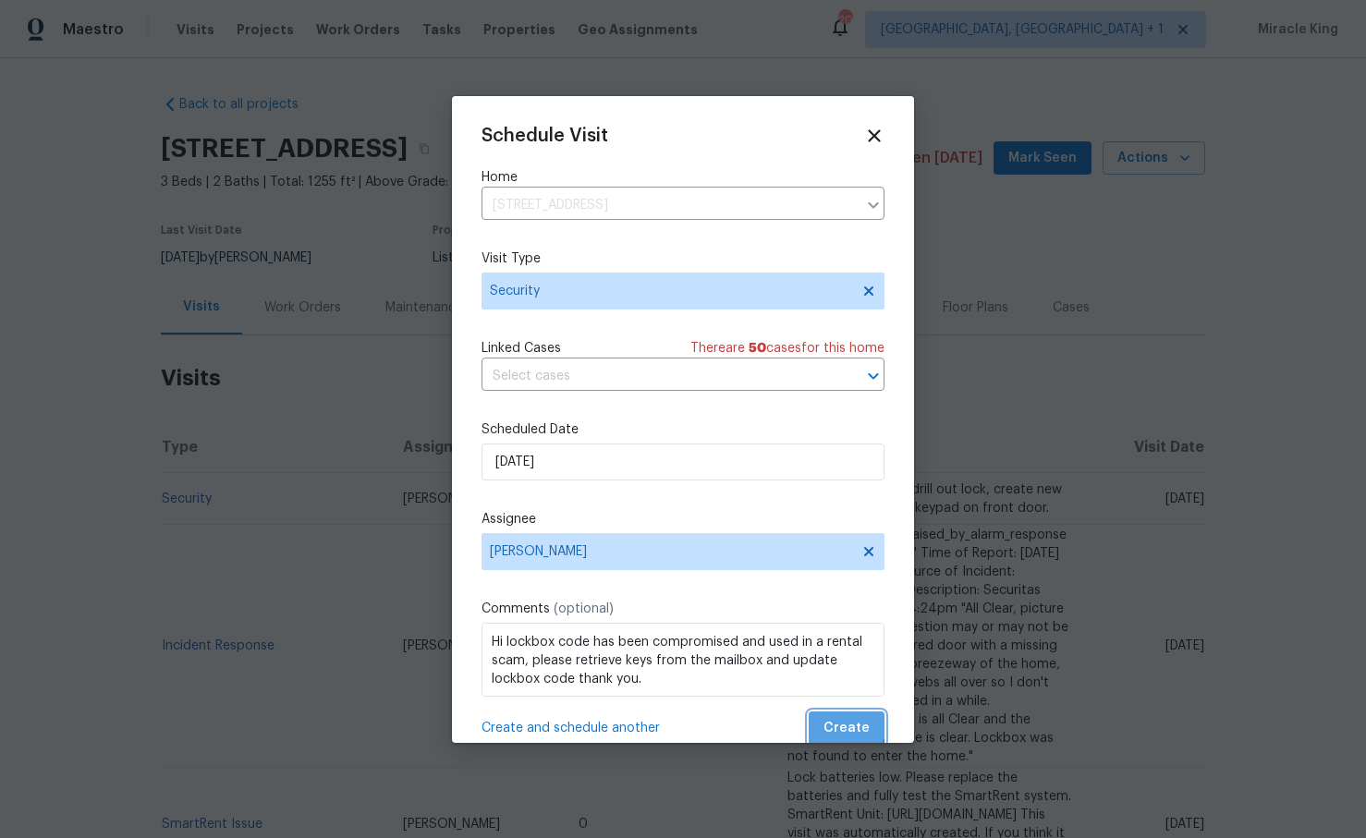
click at [840, 721] on span "Create" at bounding box center [847, 728] width 46 height 23
